Goal: Task Accomplishment & Management: Complete application form

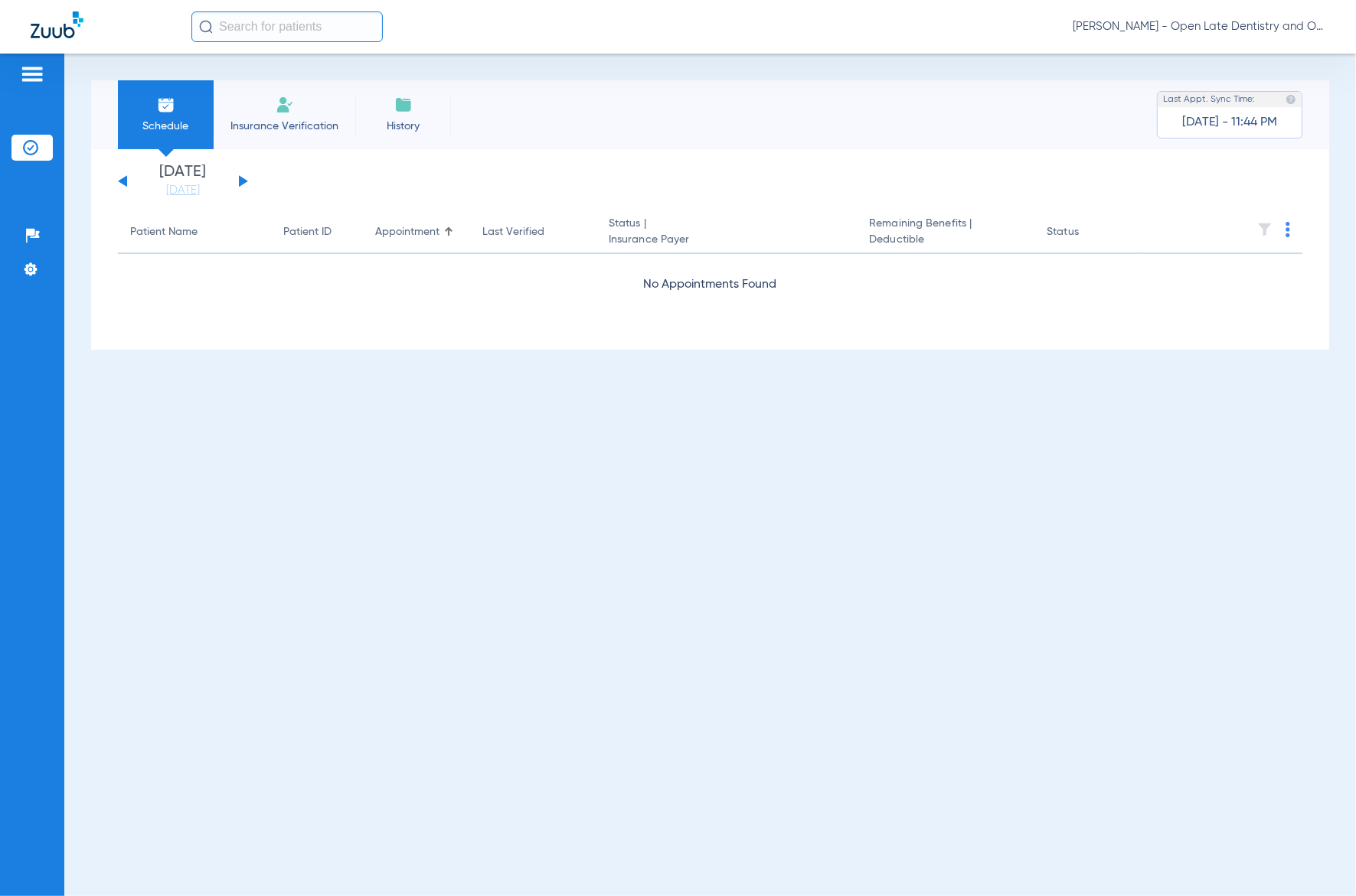
click at [293, 18] on input "text" at bounding box center [286, 27] width 191 height 31
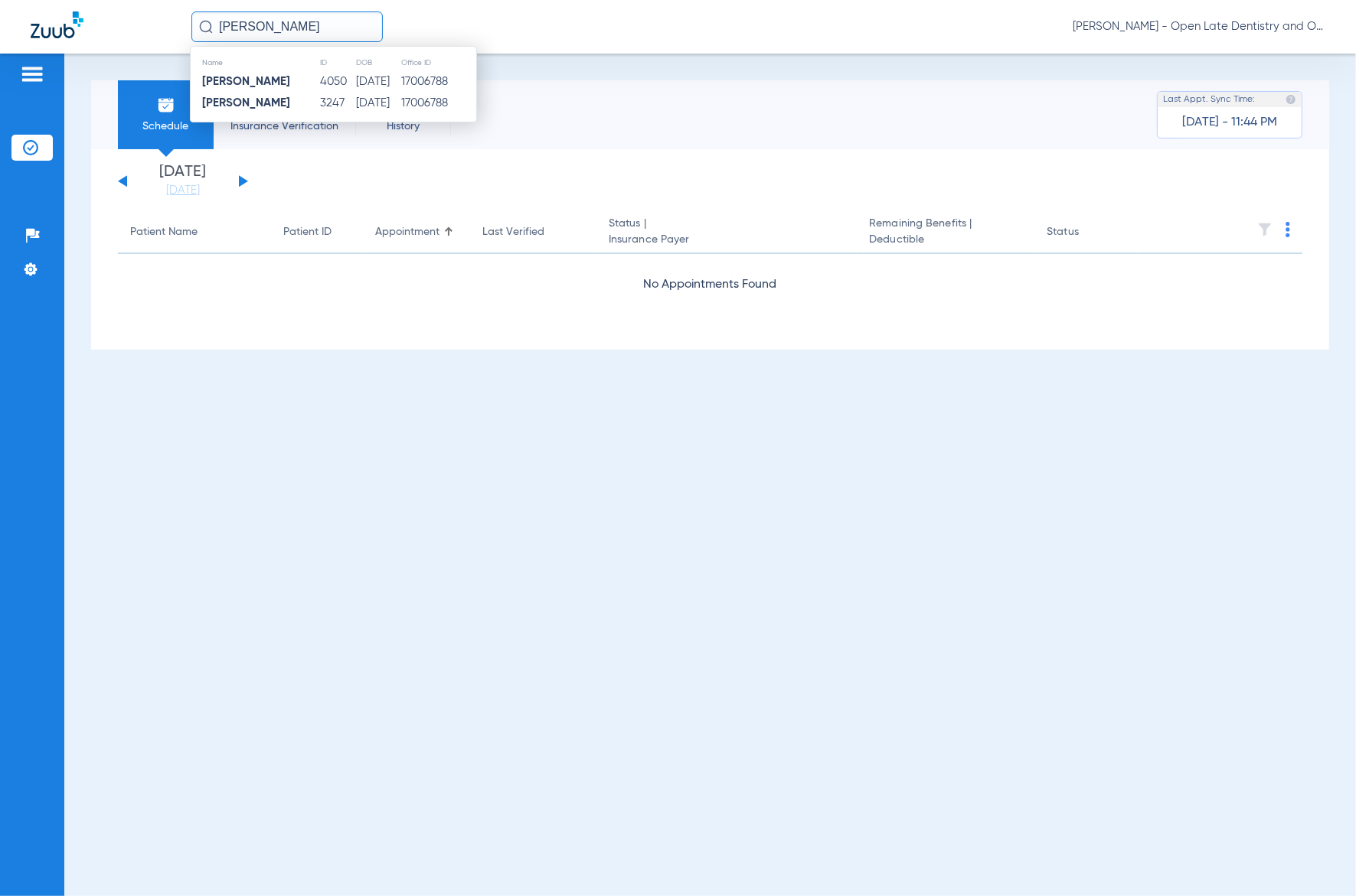
click at [275, 22] on input "[PERSON_NAME]" at bounding box center [286, 27] width 191 height 31
type input "kASH"
click at [264, 77] on span "[PERSON_NAME]" at bounding box center [258, 82] width 112 height 12
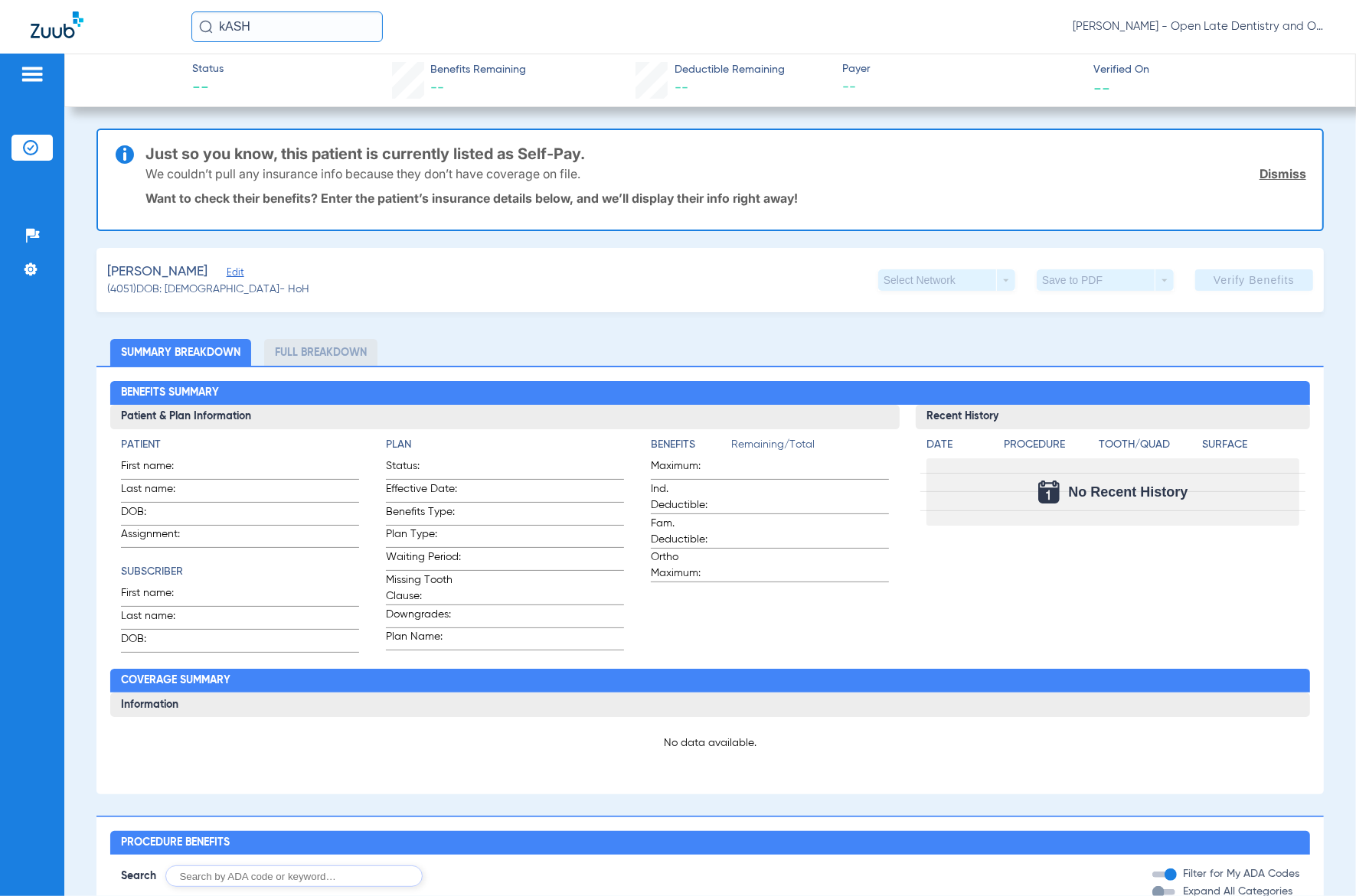
click at [227, 270] on span "Edit" at bounding box center [234, 274] width 14 height 15
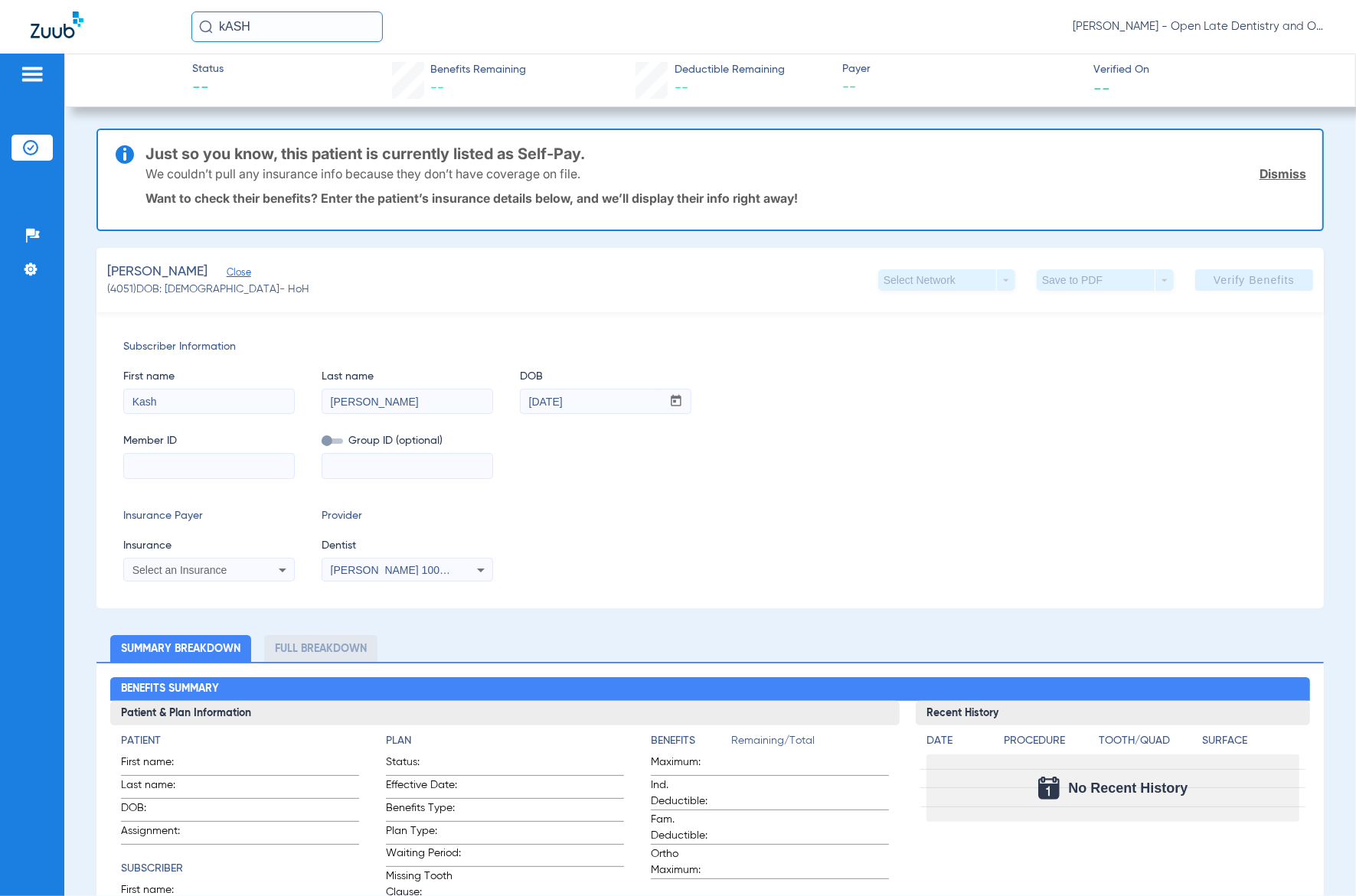
click at [134, 467] on input at bounding box center [209, 465] width 170 height 25
paste input "0084809"
type input "0084809"
click at [273, 567] on icon at bounding box center [282, 570] width 19 height 19
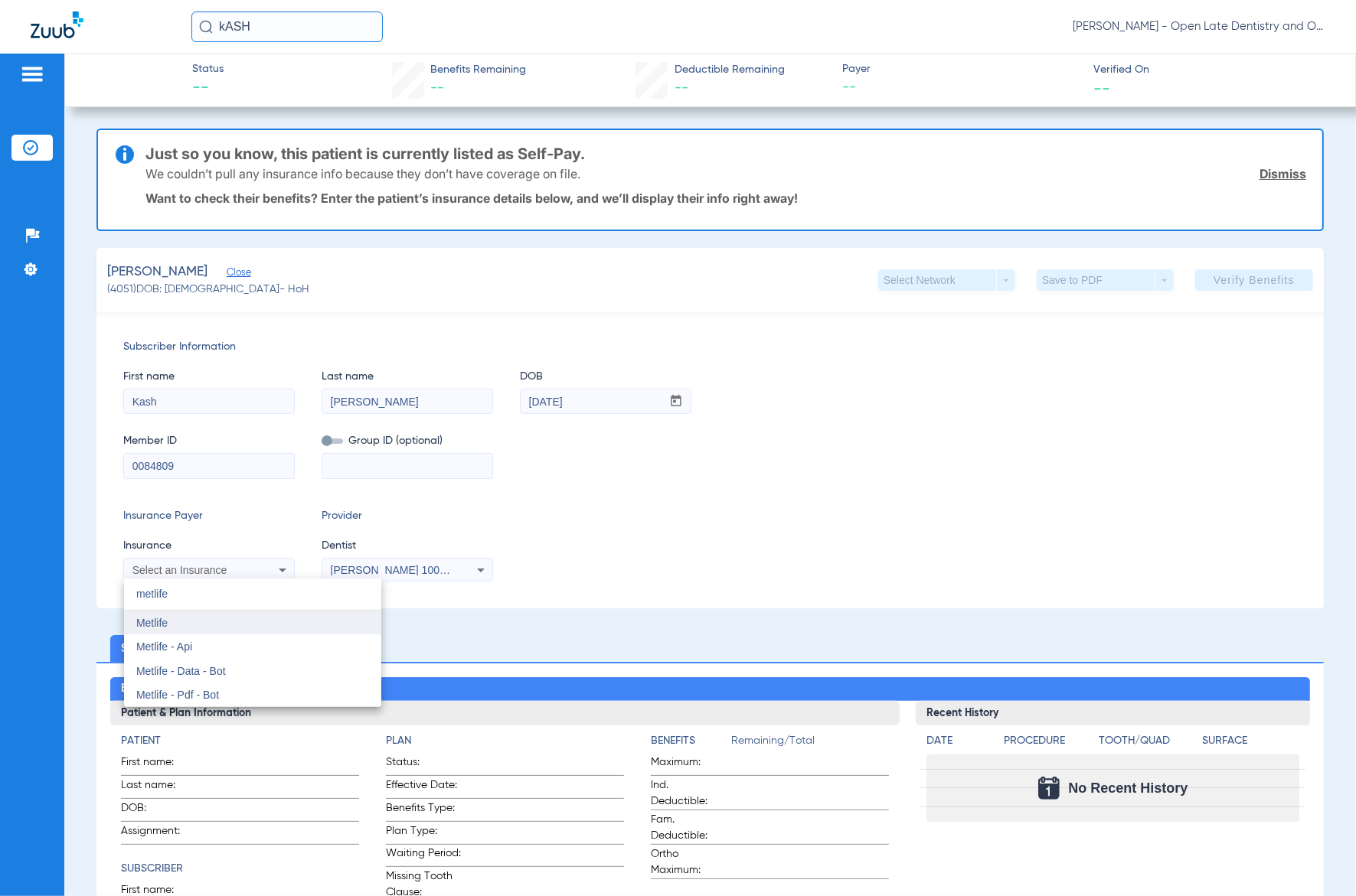
type input "metlife"
click at [192, 628] on mat-option "Metlife" at bounding box center [253, 623] width 258 height 25
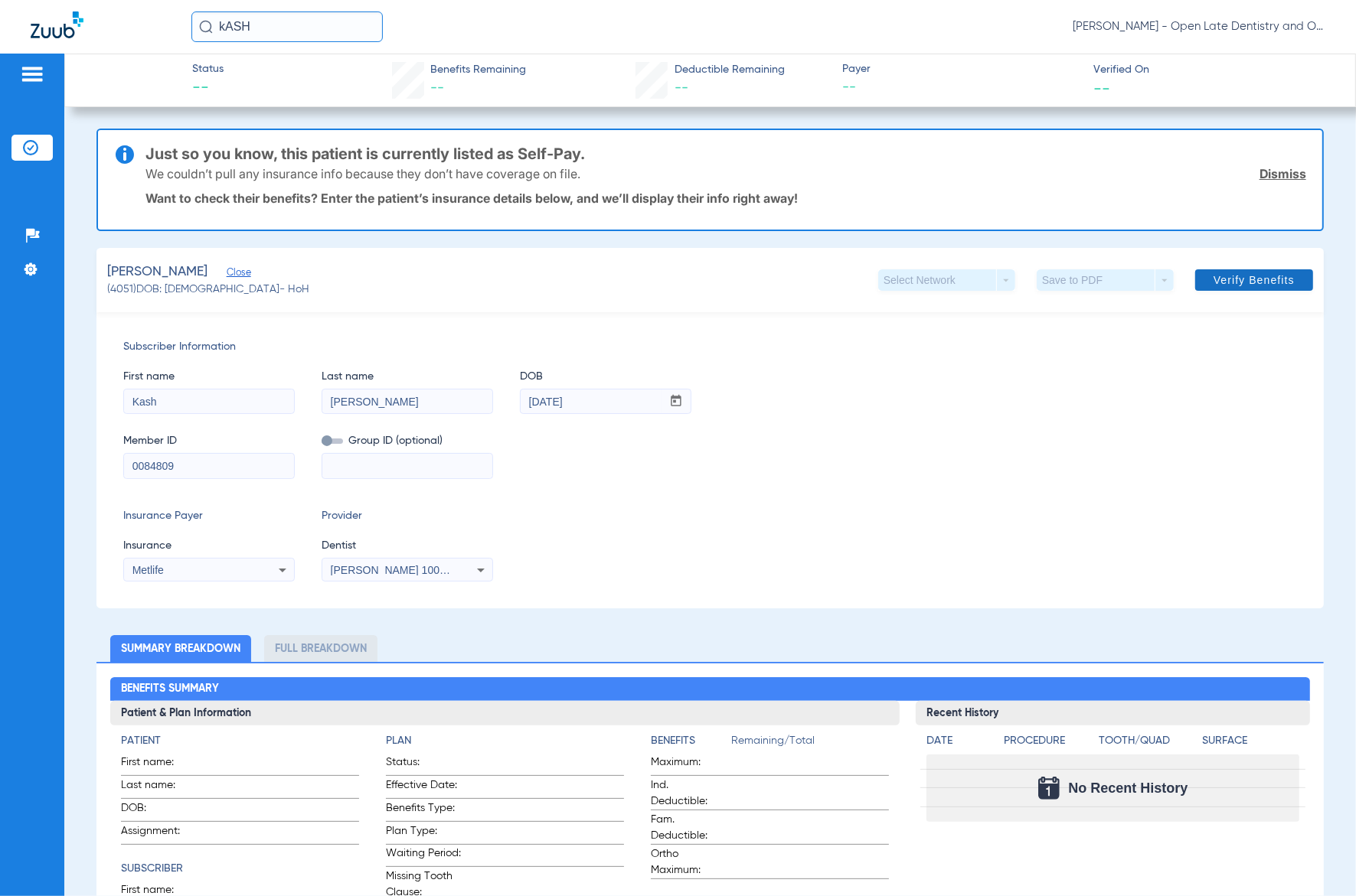
click at [1223, 287] on span at bounding box center [1254, 279] width 118 height 37
